Goal: Check status: Check status

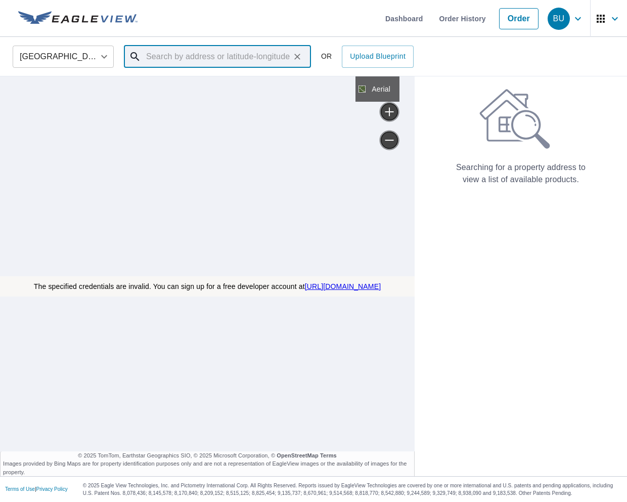
click at [158, 52] on input "text" at bounding box center [218, 56] width 144 height 28
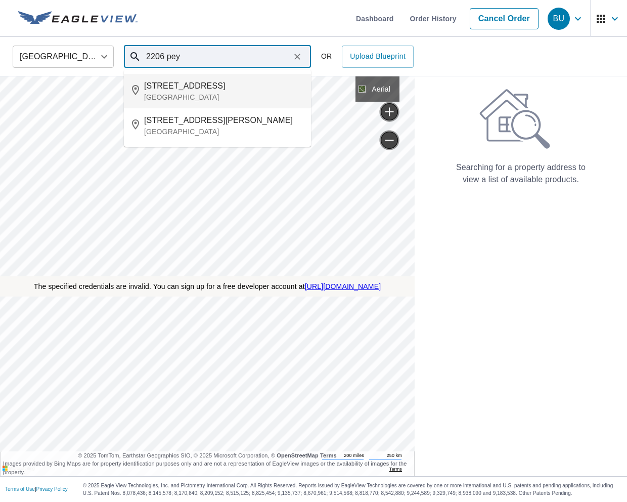
click at [164, 93] on p "Antioch, CA 94509" at bounding box center [223, 97] width 159 height 10
type input "2206 Peyton Ct Antioch, CA 94509"
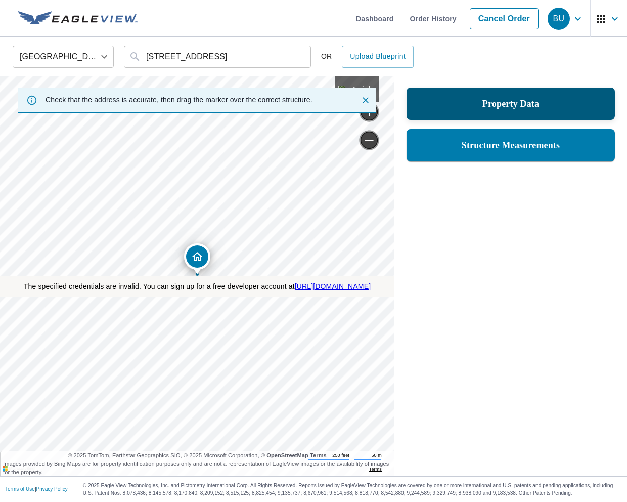
click at [489, 92] on div "Property Data" at bounding box center [511, 103] width 208 height 32
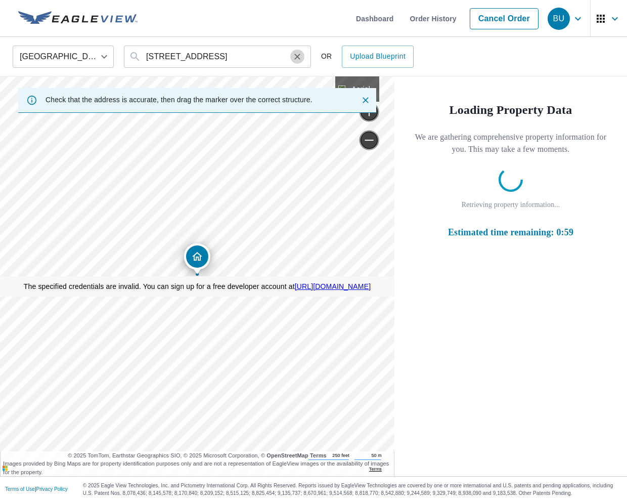
click at [300, 58] on icon "Clear" at bounding box center [297, 57] width 10 height 10
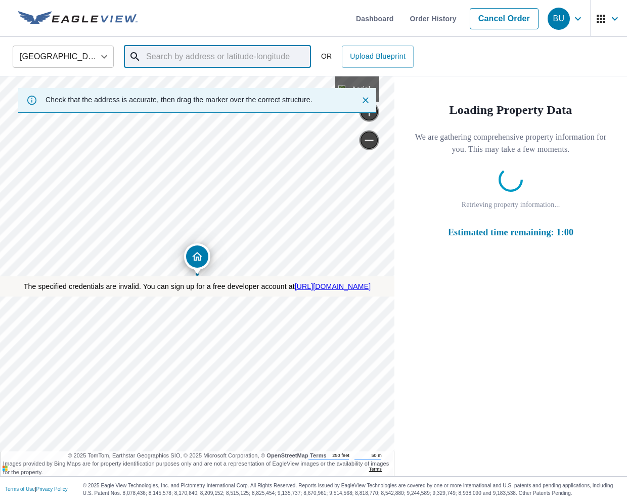
click at [218, 62] on input "text" at bounding box center [218, 56] width 144 height 28
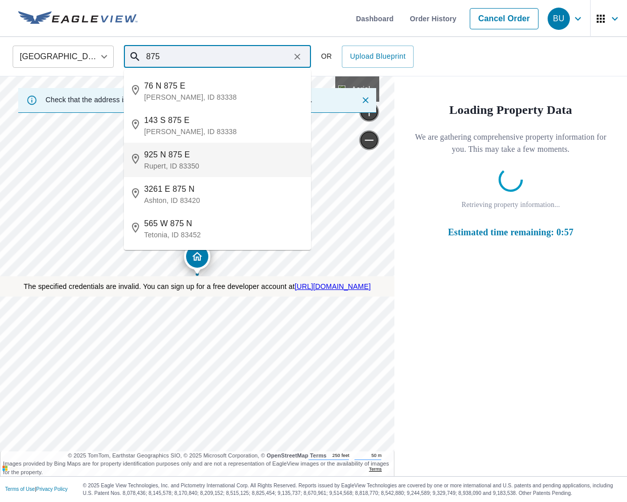
click at [232, 172] on li "925 N 875 E Rupert, ID 83350" at bounding box center [217, 160] width 187 height 34
type input "925 N 875 E Rupert, ID 83350"
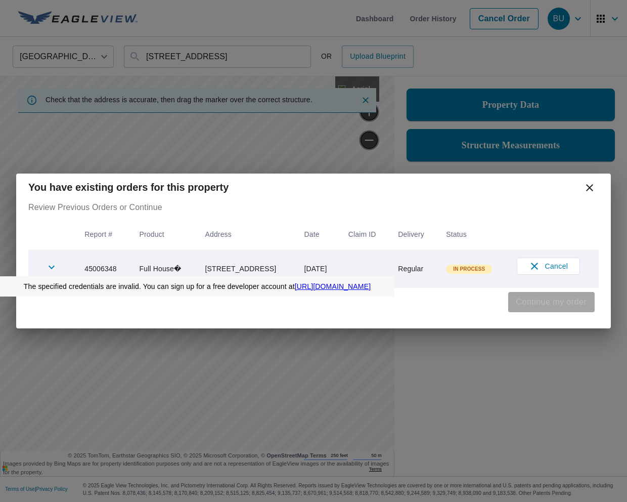
click at [563, 297] on span "Continue my order" at bounding box center [551, 302] width 70 height 14
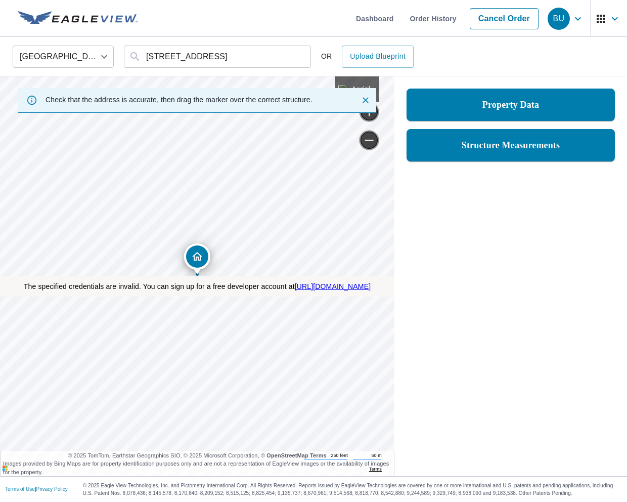
click at [510, 167] on div "Property Data Structure Measurements" at bounding box center [510, 124] width 233 height 97
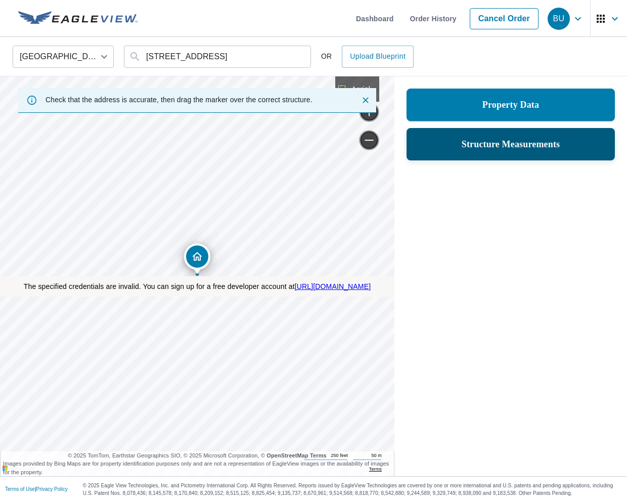
click at [510, 152] on div "Structure Measurements" at bounding box center [511, 144] width 182 height 18
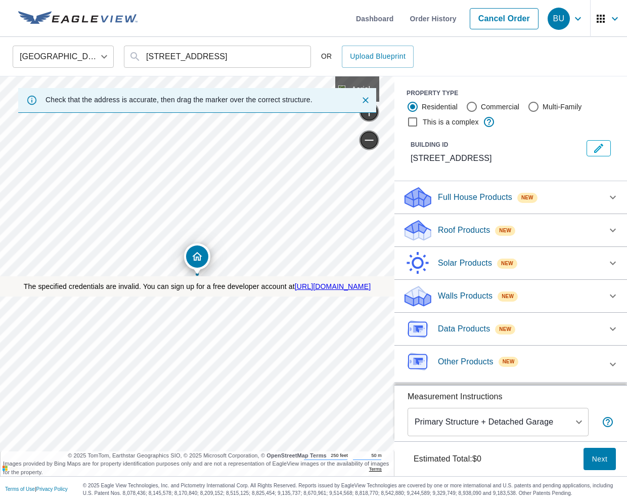
click at [554, 23] on div "BU" at bounding box center [559, 19] width 22 height 22
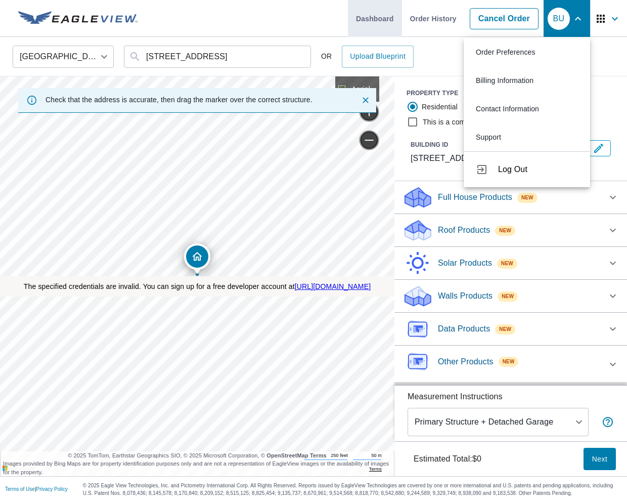
click at [396, 25] on link "Dashboard" at bounding box center [375, 18] width 54 height 37
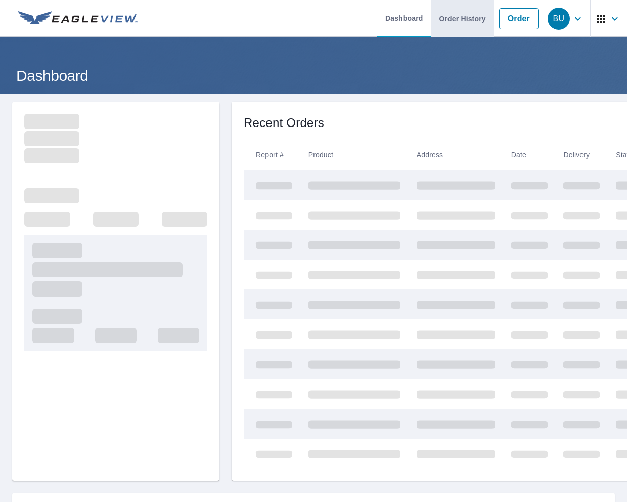
click at [439, 24] on link "Order History" at bounding box center [462, 18] width 63 height 37
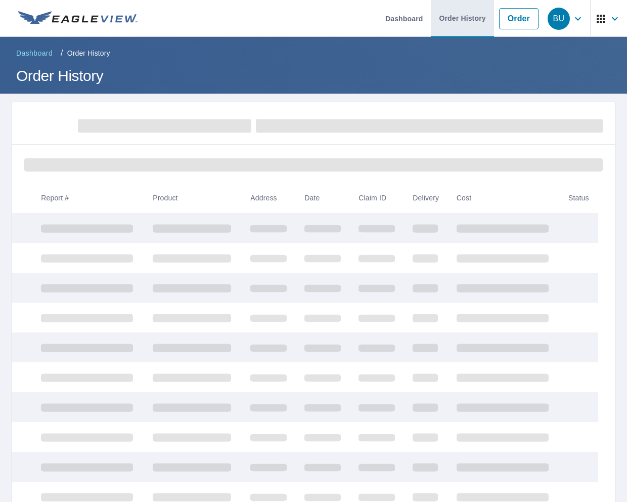
click at [439, 24] on link "Order History" at bounding box center [462, 18] width 63 height 37
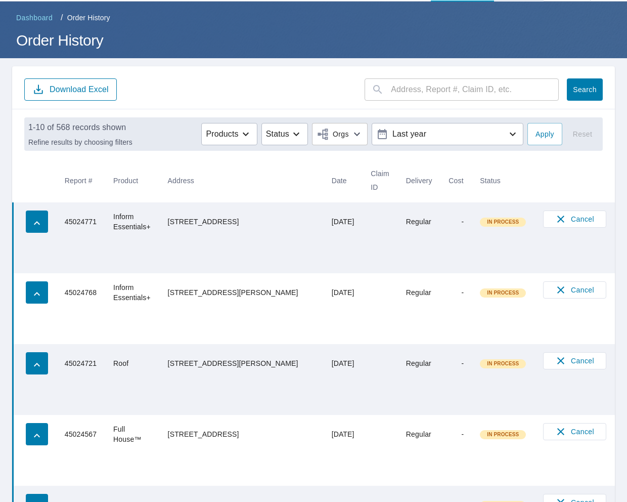
scroll to position [38, 0]
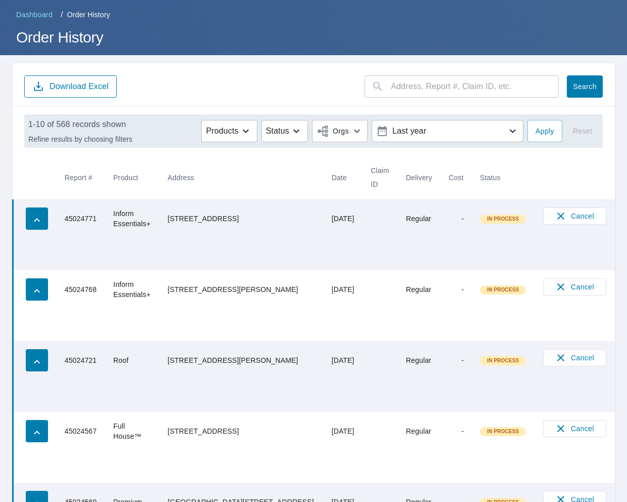
click at [140, 358] on td "Roof" at bounding box center [132, 360] width 55 height 38
click at [131, 358] on td "Roof" at bounding box center [132, 360] width 55 height 38
click at [427, 136] on p "Last year" at bounding box center [447, 131] width 118 height 18
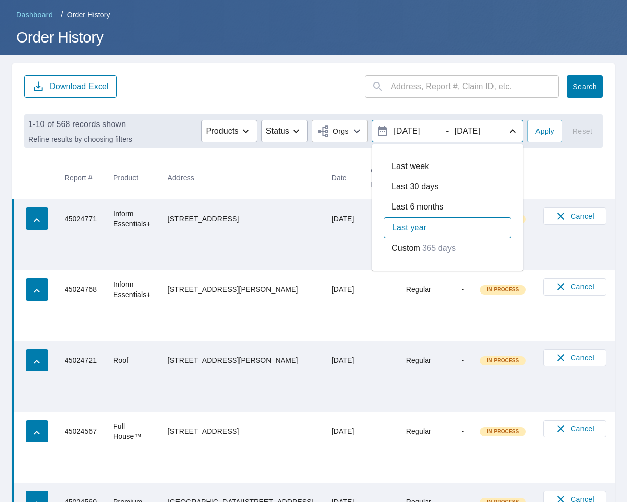
click at [538, 104] on div "​ Search Download Excel" at bounding box center [313, 84] width 603 height 43
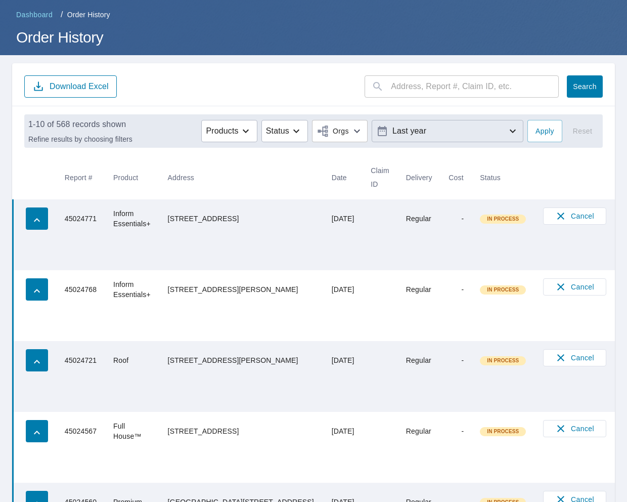
scroll to position [0, 0]
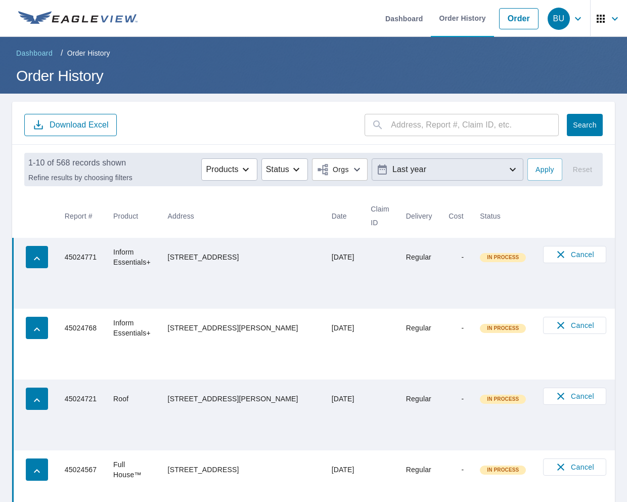
click at [571, 16] on span "BU" at bounding box center [567, 19] width 38 height 24
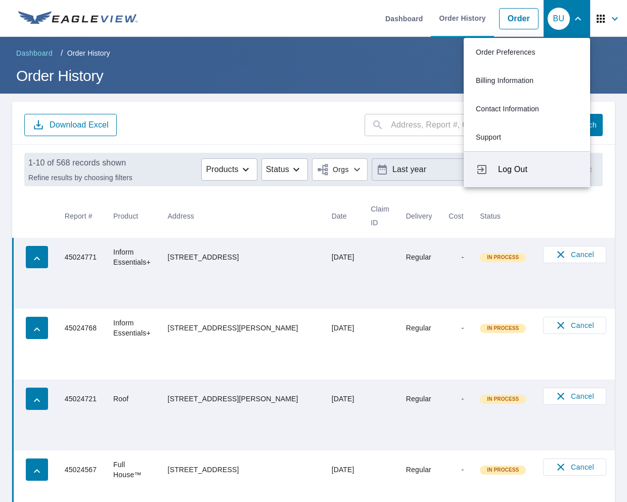
click at [507, 164] on span "Log Out" at bounding box center [538, 169] width 80 height 12
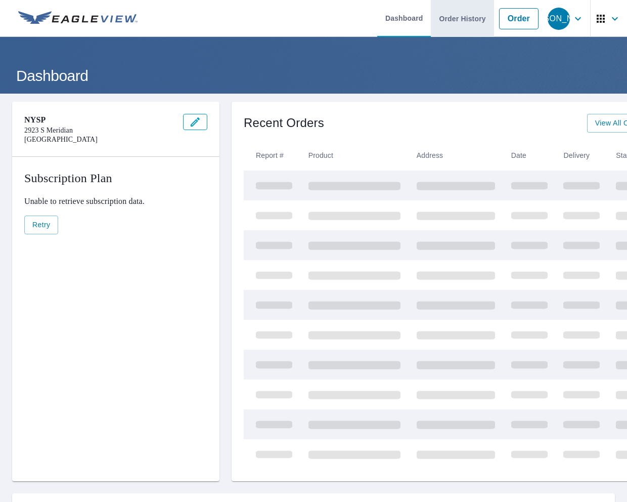
click at [445, 25] on link "Order History" at bounding box center [462, 18] width 63 height 37
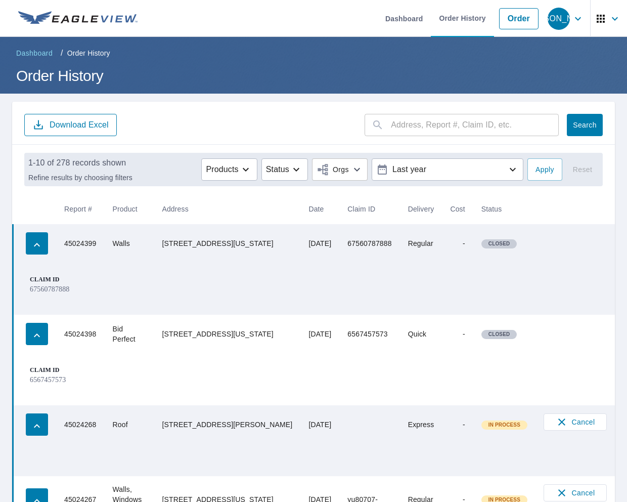
click at [263, 276] on td "Claim ID 67560787888" at bounding box center [314, 288] width 602 height 52
click at [403, 126] on input "text" at bounding box center [475, 125] width 168 height 28
paste input "45017407"
type input "45017407"
click at [583, 126] on span "Search" at bounding box center [585, 125] width 20 height 10
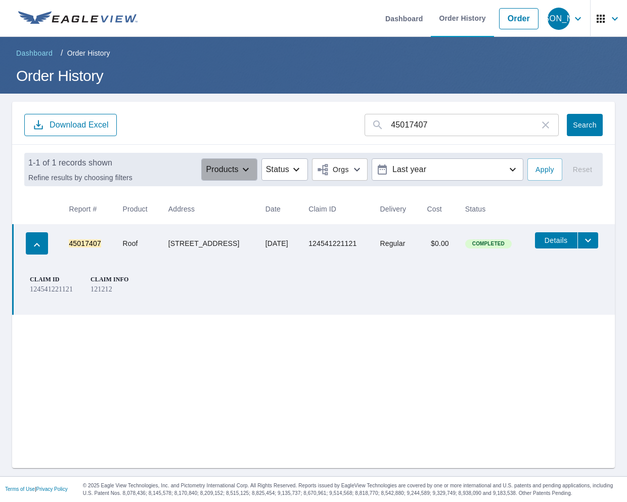
click at [253, 161] on button "Products" at bounding box center [229, 169] width 56 height 22
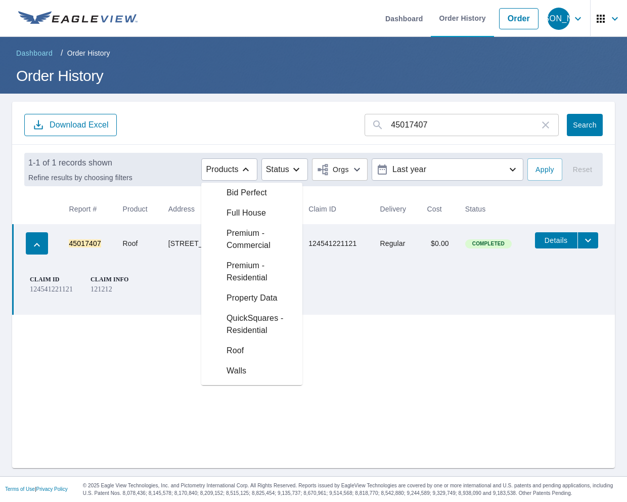
click at [413, 125] on input "45017407" at bounding box center [465, 125] width 149 height 28
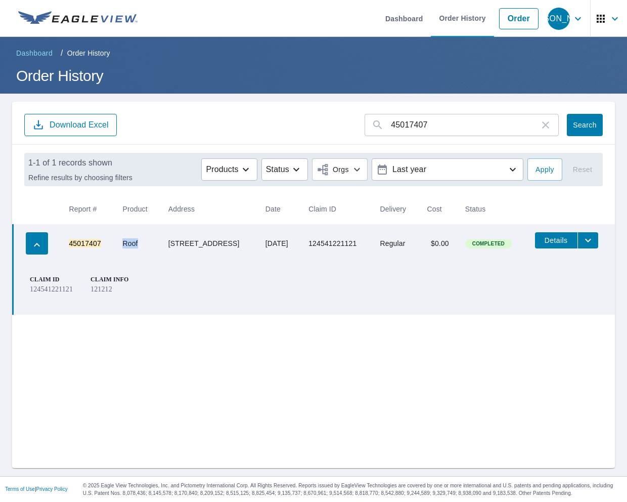
drag, startPoint x: 117, startPoint y: 245, endPoint x: 134, endPoint y: 245, distance: 17.2
click at [134, 245] on td "Roof" at bounding box center [137, 243] width 46 height 38
